Goal: Find specific fact

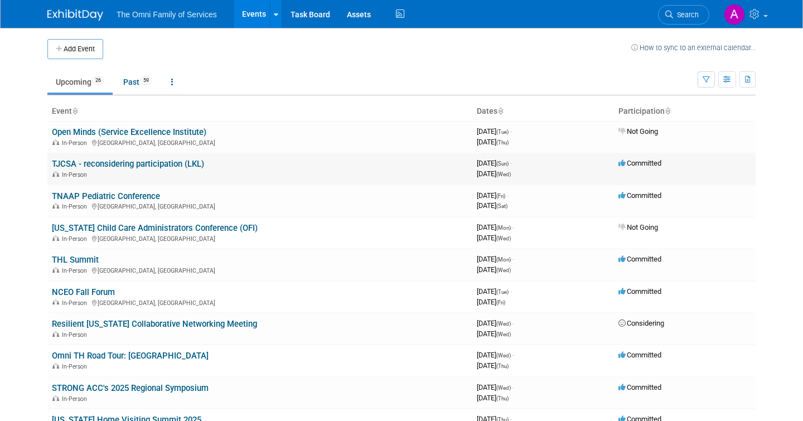
click at [93, 162] on link "TJCSA - reconsidering participation (LKL)" at bounding box center [128, 164] width 152 height 10
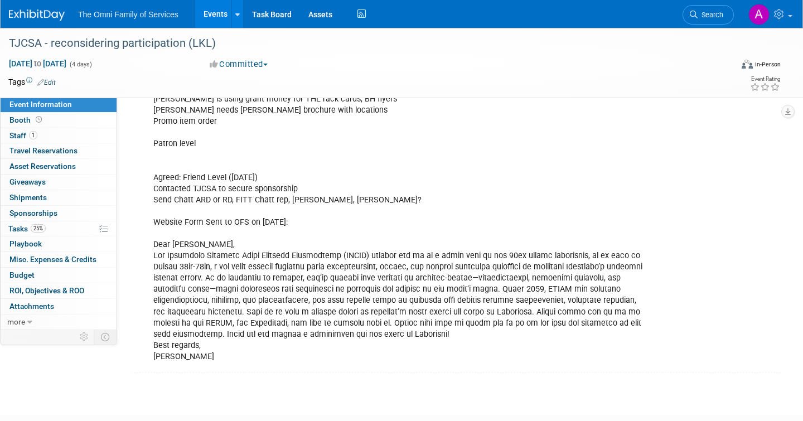
scroll to position [365, 0]
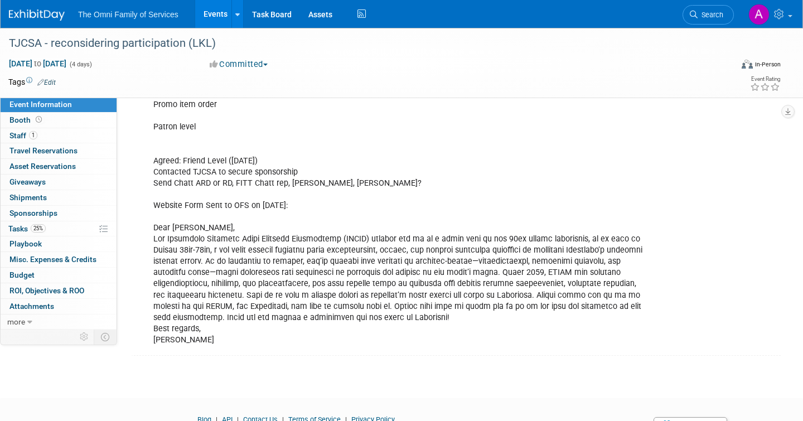
drag, startPoint x: 188, startPoint y: 337, endPoint x: 139, endPoint y: 337, distance: 48.5
click at [139, 337] on div "Staff Assigned: [PERSON_NAME] [PERSON_NAME] [PERSON_NAME] [PERSON_NAME] [PERSON…" at bounding box center [458, 172] width 645 height 362
click at [196, 340] on div "Staff Assigned: [PERSON_NAME] [PERSON_NAME] [PERSON_NAME] [PERSON_NAME] [PERSON…" at bounding box center [401, 172] width 511 height 358
click at [184, 336] on div "Staff Assigned: [PERSON_NAME] [PERSON_NAME] [PERSON_NAME] [PERSON_NAME] [PERSON…" at bounding box center [401, 172] width 511 height 358
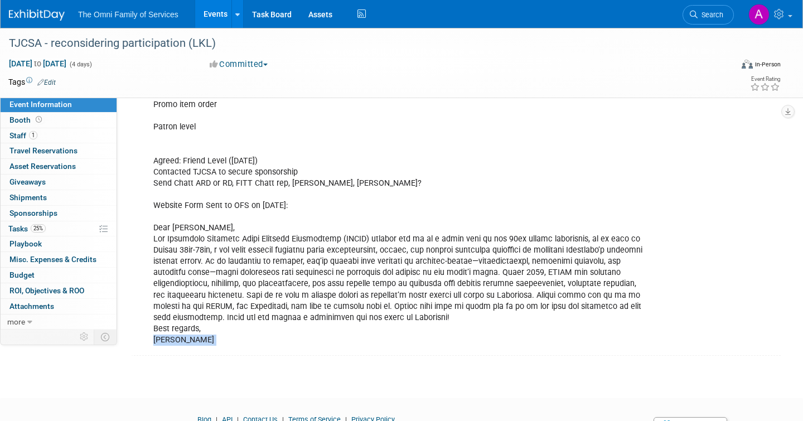
click at [184, 336] on div "Staff Assigned: [PERSON_NAME] [PERSON_NAME] [PERSON_NAME] [PERSON_NAME] [PERSON…" at bounding box center [401, 172] width 511 height 358
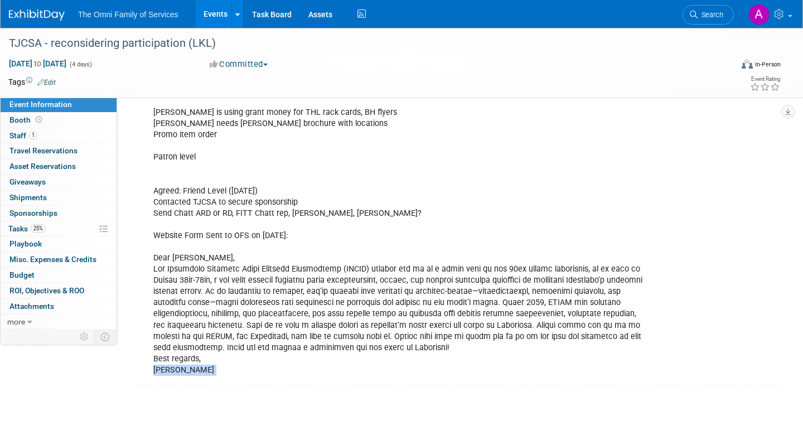
scroll to position [326, 0]
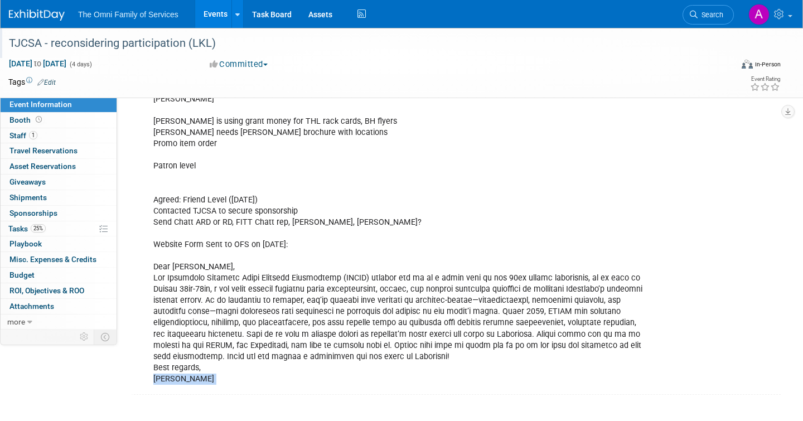
copy div "[PERSON_NAME]"
